Goal: Find specific page/section: Find specific page/section

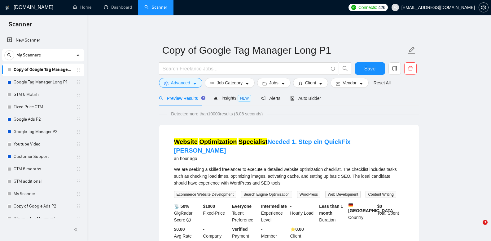
click at [40, 84] on link "Google Tag Manager Long P1" at bounding box center [43, 82] width 59 height 12
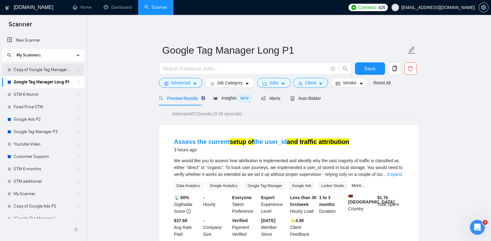
click at [47, 69] on link "Copy of Google Tag Manager Long P1" at bounding box center [43, 70] width 59 height 12
